Goal: Information Seeking & Learning: Learn about a topic

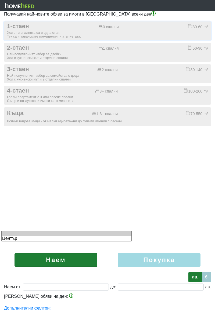
click at [74, 33] on div "Холът и спалнята са в една стая. Тук са и таванските помещения, и ателиетата." at bounding box center [107, 35] width 201 height 8
checkbox input "true"
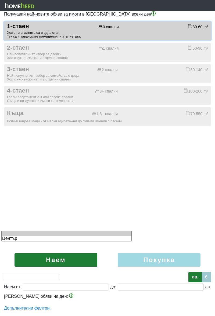
type input "0;3000"
type input "0"
type input "3000"
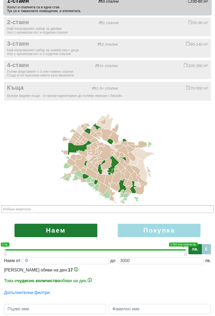
scroll to position [45, 0]
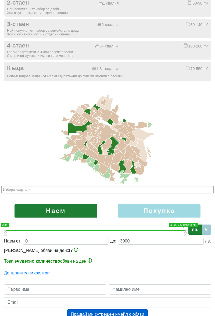
click at [62, 210] on label "Наем" at bounding box center [55, 210] width 83 height 13
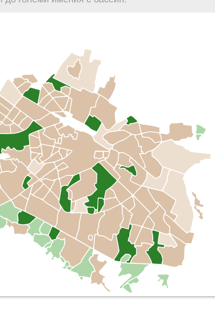
click at [120, 142] on icon at bounding box center [123, 142] width 10 height 11
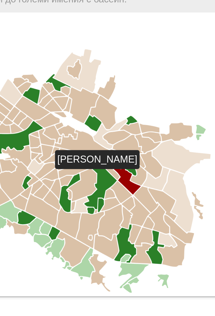
click at [121, 135] on icon at bounding box center [122, 135] width 6 height 5
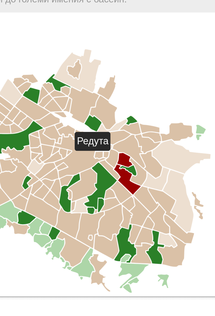
click at [123, 131] on icon at bounding box center [123, 132] width 12 height 12
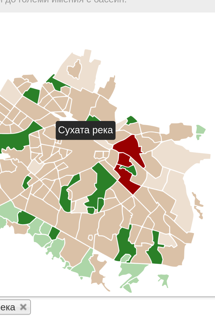
click at [128, 130] on icon at bounding box center [130, 129] width 9 height 7
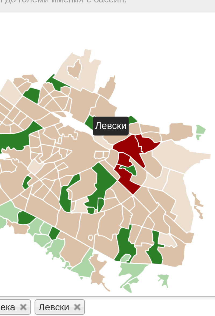
click at [130, 137] on icon at bounding box center [131, 137] width 8 height 10
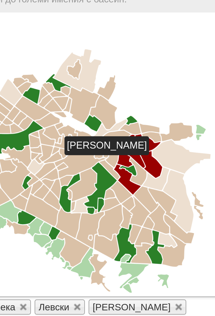
click at [137, 134] on icon at bounding box center [142, 134] width 21 height 13
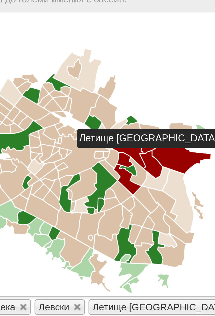
click at [134, 144] on icon at bounding box center [133, 142] width 10 height 9
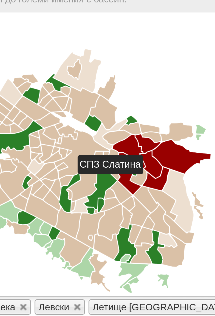
click at [139, 143] on icon at bounding box center [141, 150] width 11 height 23
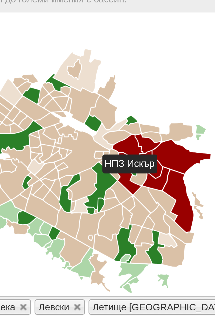
click at [127, 142] on icon at bounding box center [127, 140] width 6 height 10
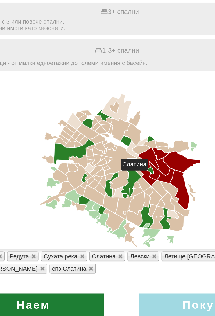
scroll to position [45, 0]
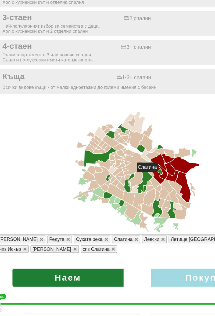
click at [64, 220] on label "Наем" at bounding box center [55, 217] width 83 height 13
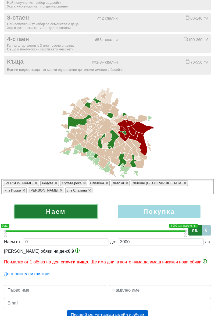
scroll to position [60, 0]
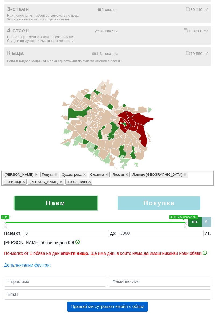
click at [109, 114] on icon at bounding box center [106, 118] width 20 height 18
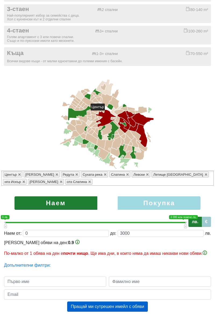
click at [107, 116] on icon at bounding box center [106, 118] width 20 height 18
click at [123, 111] on icon at bounding box center [119, 111] width 10 height 5
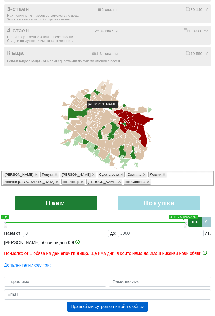
click at [127, 109] on icon at bounding box center [130, 108] width 7 height 3
click at [134, 108] on icon at bounding box center [107, 124] width 215 height 94
click at [132, 113] on icon at bounding box center [131, 112] width 7 height 4
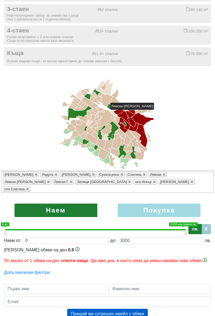
click at [143, 111] on icon at bounding box center [141, 109] width 12 height 7
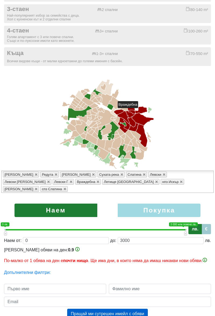
click at [134, 135] on icon at bounding box center [135, 137] width 10 height 12
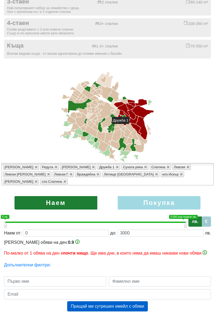
scroll to position [60, 0]
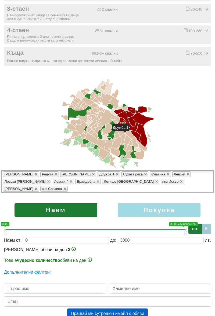
click at [79, 209] on label "Наем" at bounding box center [55, 209] width 83 height 13
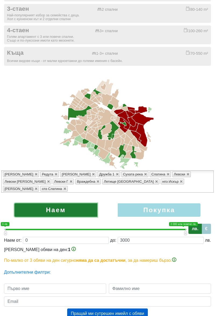
click at [176, 262] on img at bounding box center [174, 259] width 4 height 4
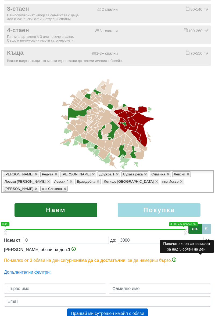
click at [71, 251] on img at bounding box center [73, 249] width 4 height 4
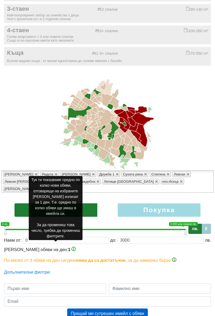
click at [167, 211] on label "Покупка" at bounding box center [158, 209] width 83 height 13
radio input "true"
type input "0;2000000"
type input "2000000"
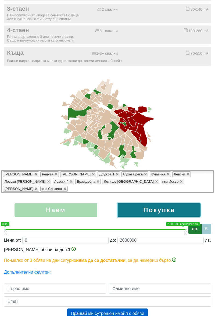
click at [76, 217] on label "Наем" at bounding box center [55, 209] width 83 height 13
radio input "true"
type input "0;3000"
type input "3000"
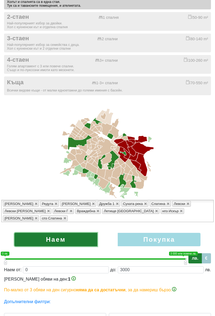
scroll to position [0, 0]
